Goal: Entertainment & Leisure: Consume media (video, audio)

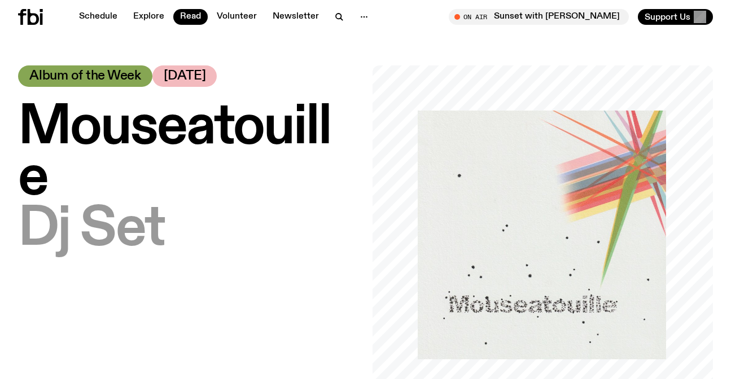
scroll to position [108, 0]
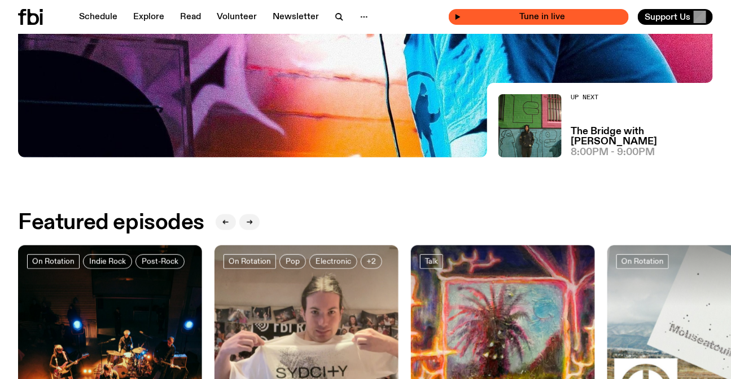
scroll to position [300, 0]
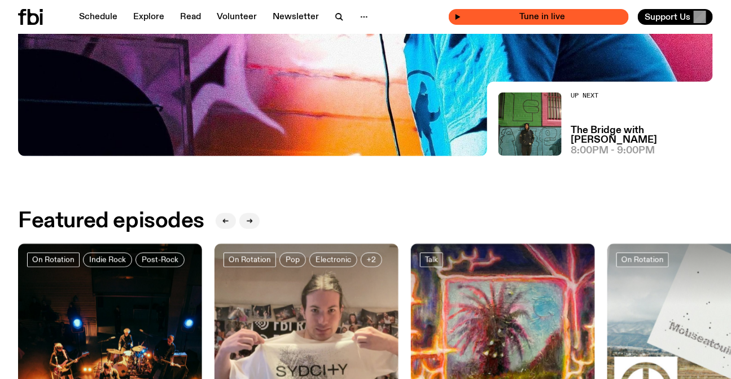
click at [483, 18] on span "Tune in live" at bounding box center [542, 16] width 162 height 8
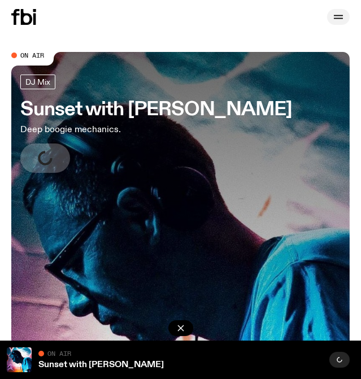
click at [339, 22] on icon "button" at bounding box center [338, 17] width 14 height 14
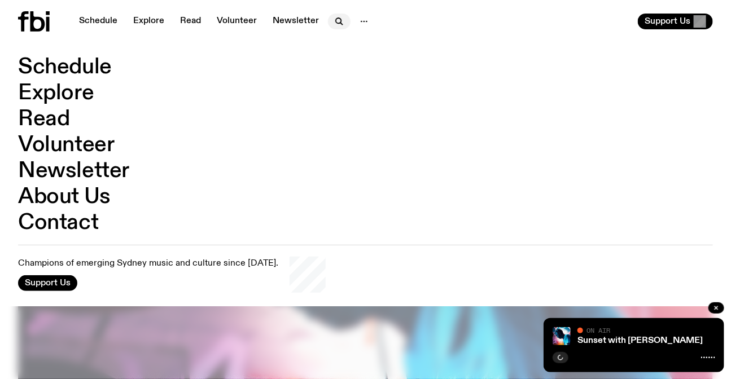
click at [339, 23] on icon "button" at bounding box center [339, 22] width 14 height 14
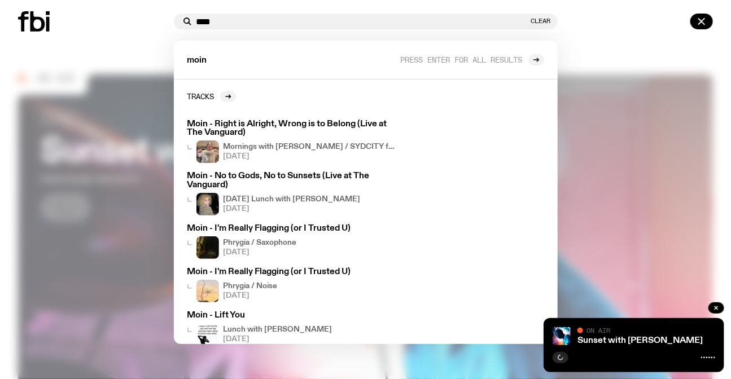
type input "****"
click at [360, 59] on div at bounding box center [365, 189] width 731 height 379
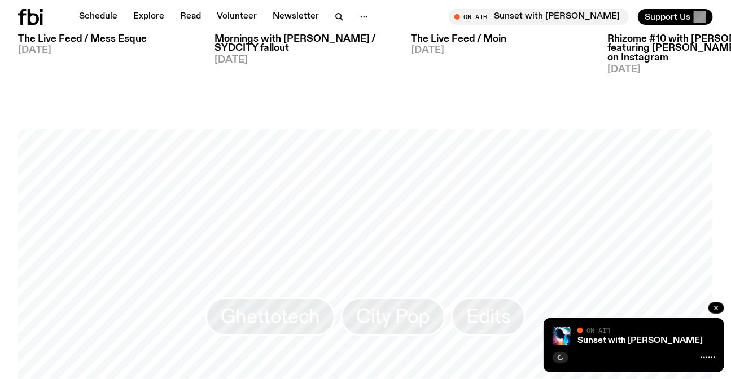
scroll to position [401, 0]
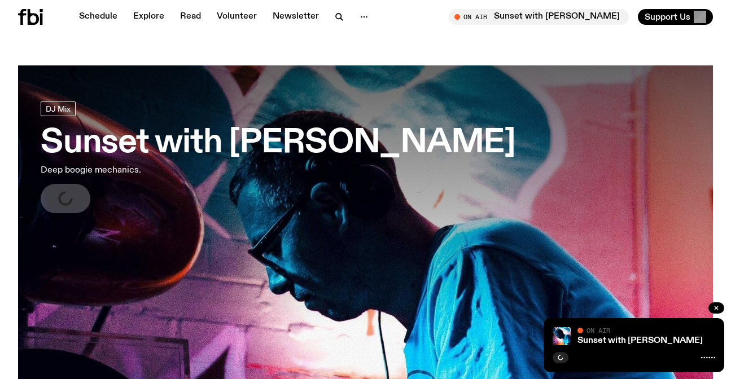
scroll to position [504, 0]
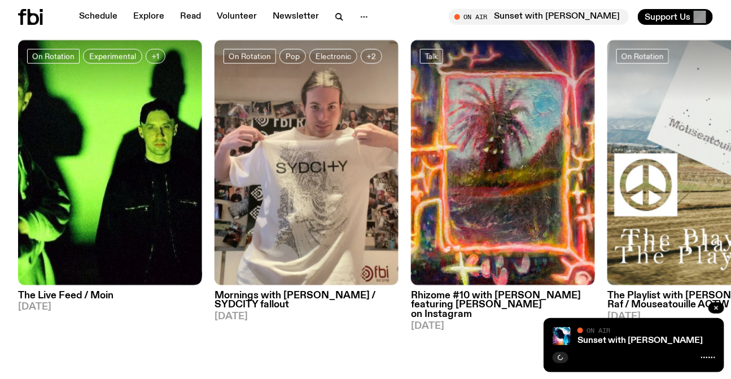
click at [127, 168] on img at bounding box center [110, 163] width 184 height 246
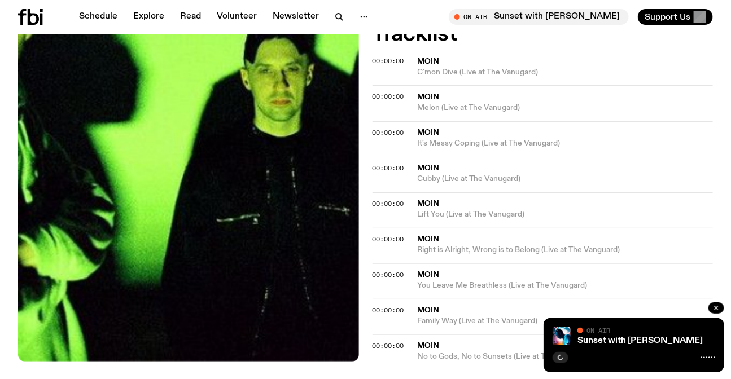
scroll to position [402, 0]
